Goal: Task Accomplishment & Management: Manage account settings

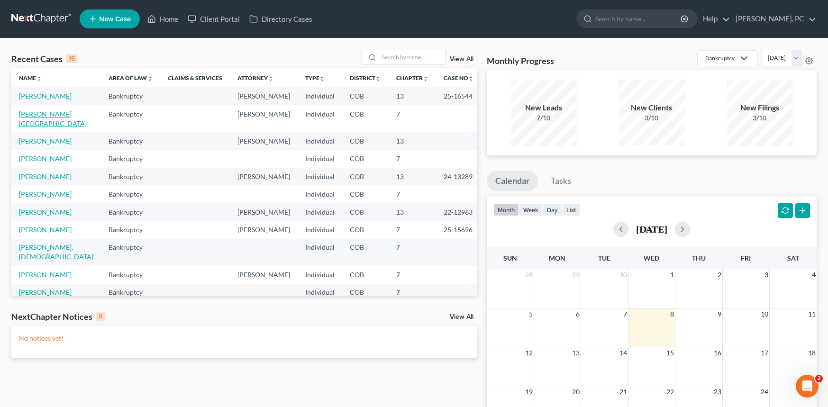
click at [33, 114] on link "[PERSON_NAME][GEOGRAPHIC_DATA]" at bounding box center [53, 119] width 68 height 18
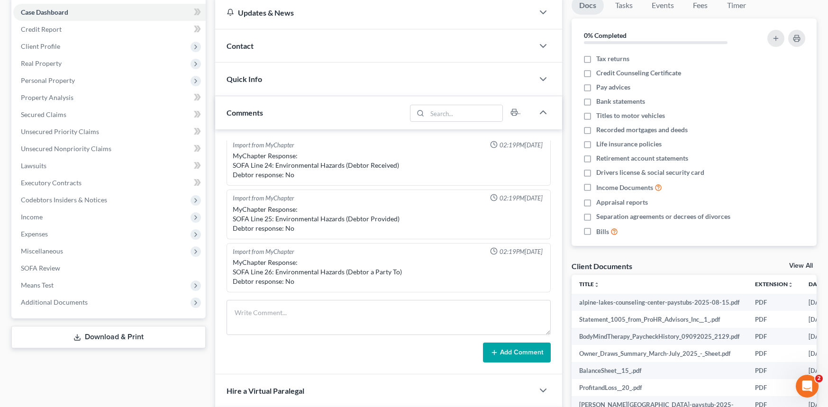
scroll to position [237, 0]
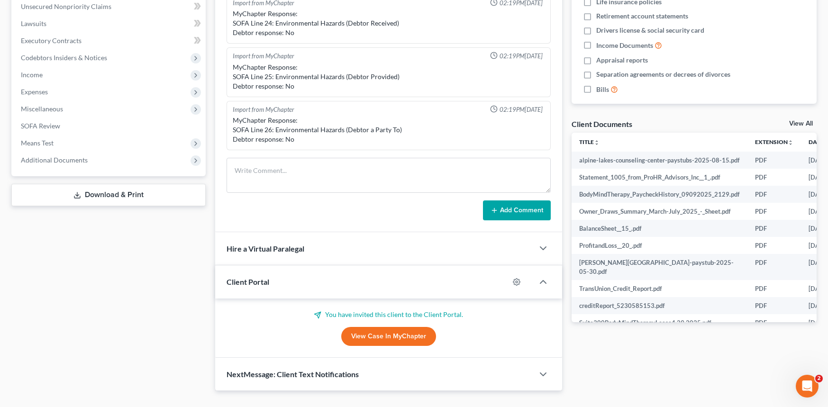
click at [389, 334] on link "View Case in MyChapter" at bounding box center [388, 336] width 95 height 19
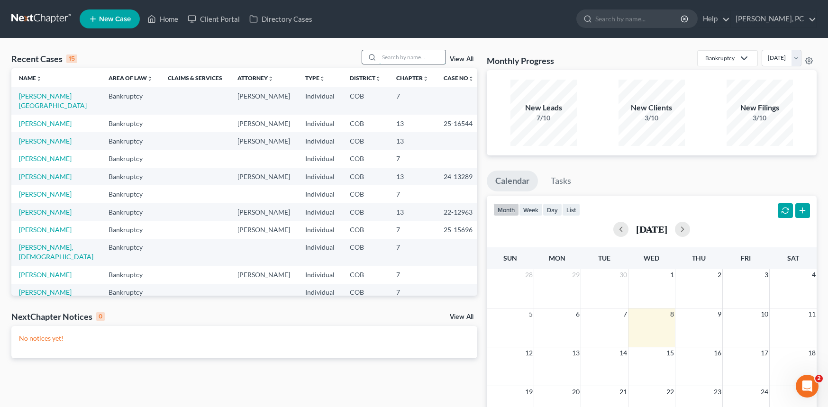
click at [391, 54] on input "search" at bounding box center [412, 57] width 66 height 14
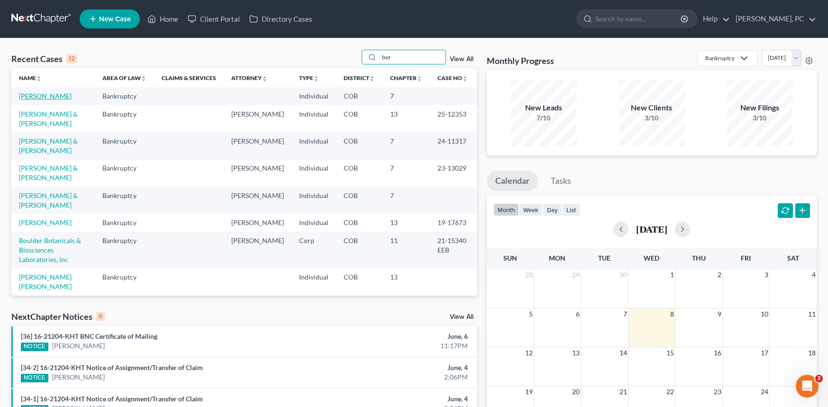
type input "bor"
click at [40, 97] on link "[PERSON_NAME]" at bounding box center [45, 96] width 53 height 8
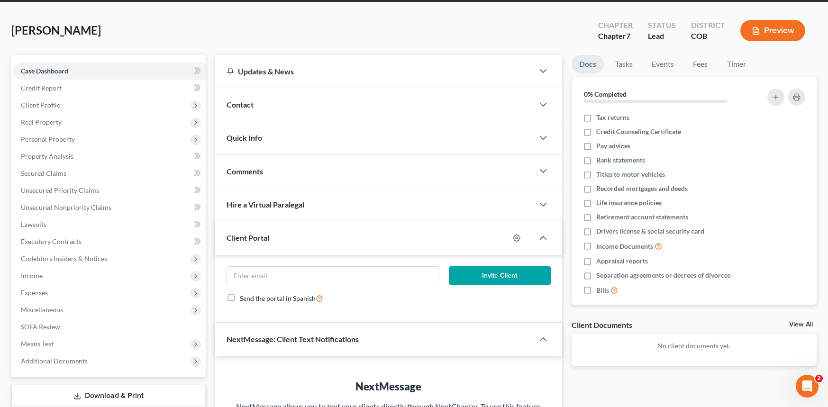
scroll to position [28, 0]
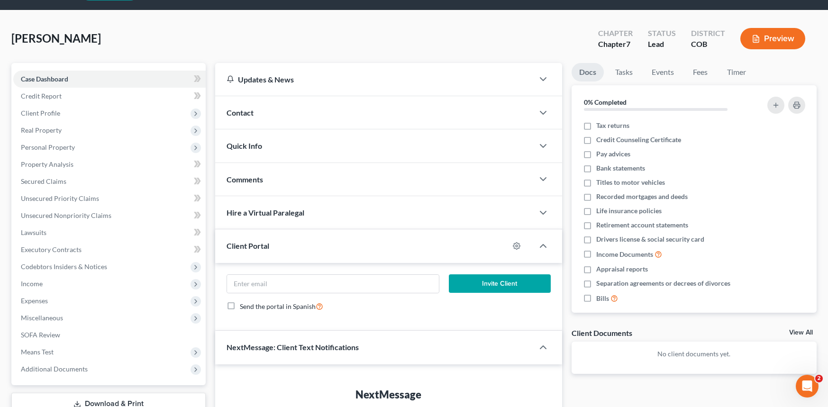
click at [468, 280] on button "Invite Client" at bounding box center [500, 283] width 102 height 19
